Goal: Go to known website: Access a specific website the user already knows

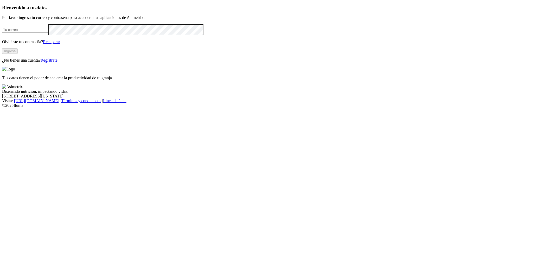
type input "[PERSON_NAME][EMAIL_ADDRESS][PERSON_NAME][DOMAIN_NAME]"
click at [18, 54] on button "Ingresa" at bounding box center [10, 50] width 16 height 5
